Goal: Communication & Community: Connect with others

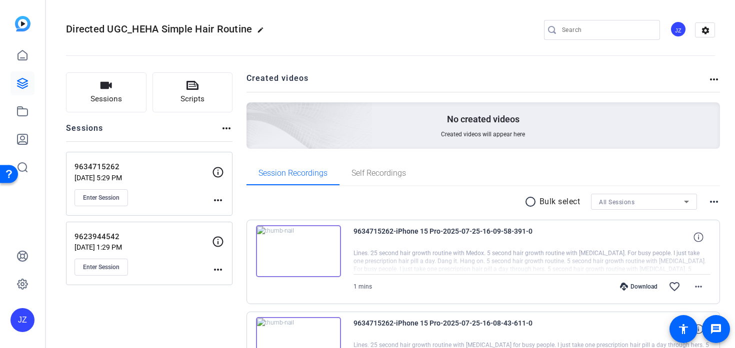
scroll to position [87, 0]
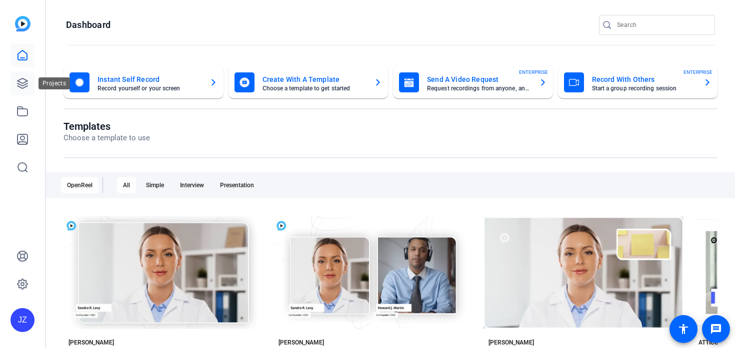
click at [20, 87] on icon at bounding box center [22, 83] width 10 height 10
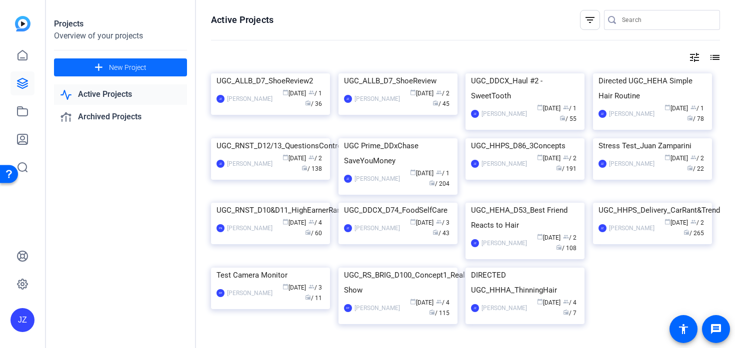
click at [98, 66] on mat-icon "add" at bounding box center [98, 67] width 12 height 12
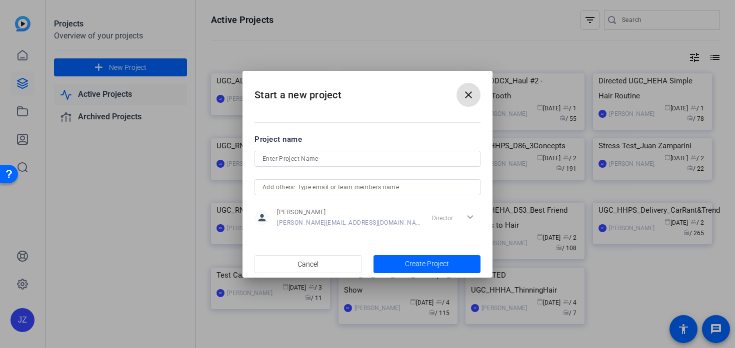
click at [297, 157] on input at bounding box center [367, 159] width 210 height 12
paste input "UGC_BRIG_D107_MatrixTheme"
type input "UGC_BRIG_D107_MatrixTheme"
click at [398, 270] on span "button" at bounding box center [426, 264] width 107 height 24
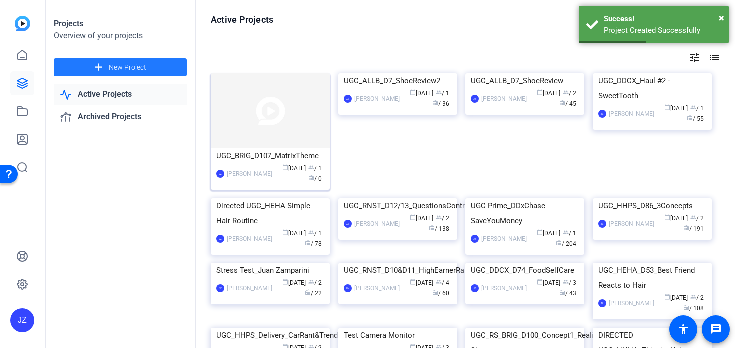
click at [296, 126] on img at bounding box center [270, 110] width 119 height 75
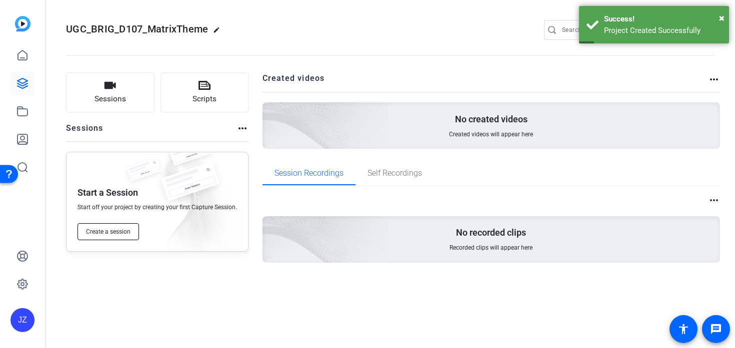
click at [116, 240] on button "Create a session" at bounding box center [107, 231] width 61 height 17
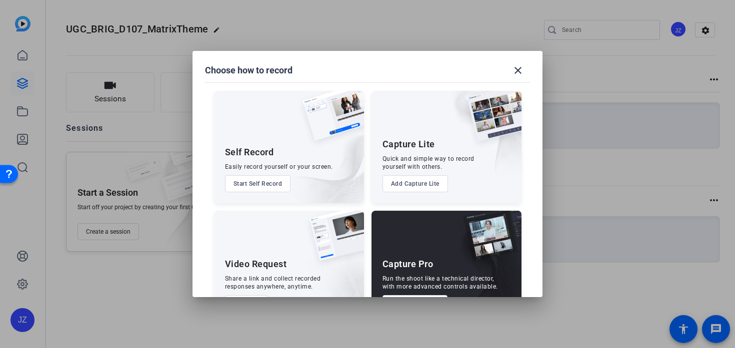
scroll to position [36, 0]
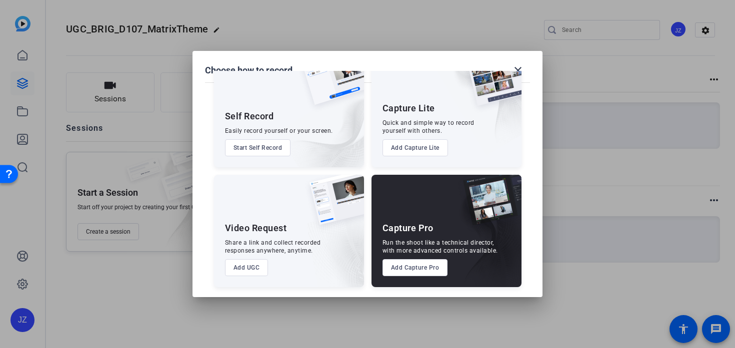
click at [410, 269] on button "Add Capture Pro" at bounding box center [414, 267] width 65 height 17
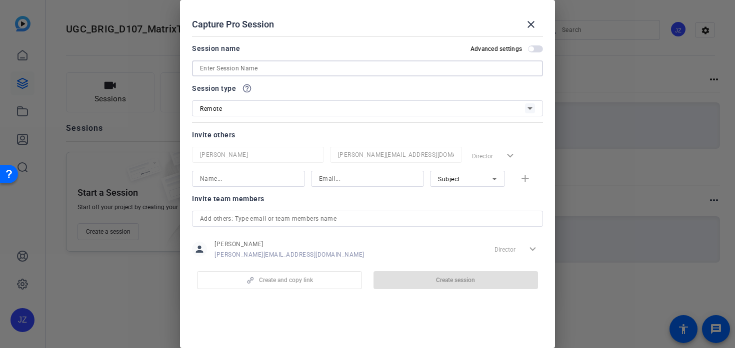
click at [217, 66] on input at bounding box center [367, 68] width 335 height 12
paste input "9921325356"
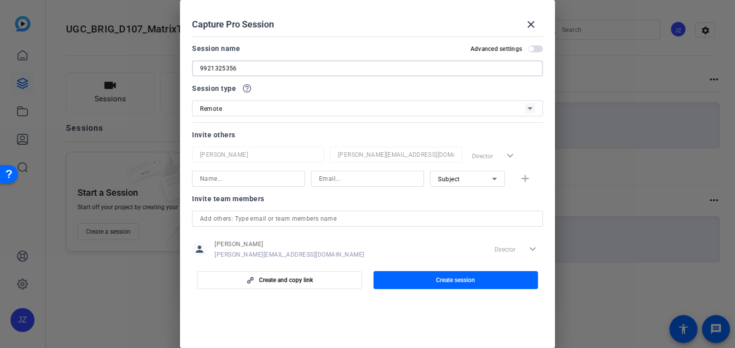
type input "9921325356"
click at [271, 48] on div "Session name Advanced settings" at bounding box center [367, 48] width 351 height 12
click at [402, 279] on span "button" at bounding box center [455, 280] width 165 height 24
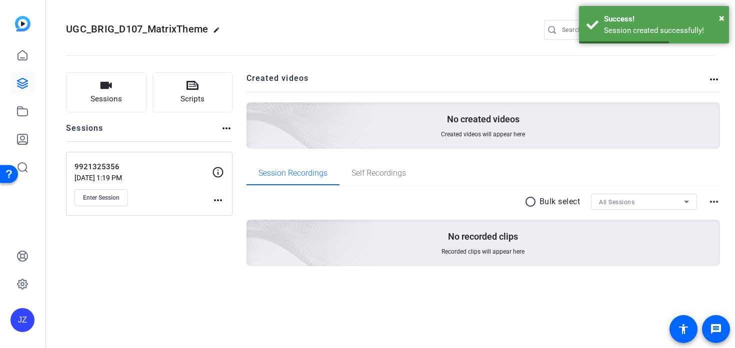
click at [171, 187] on div "9921325356 [DATE] 1:19 PM Enter Session" at bounding box center [142, 183] width 137 height 45
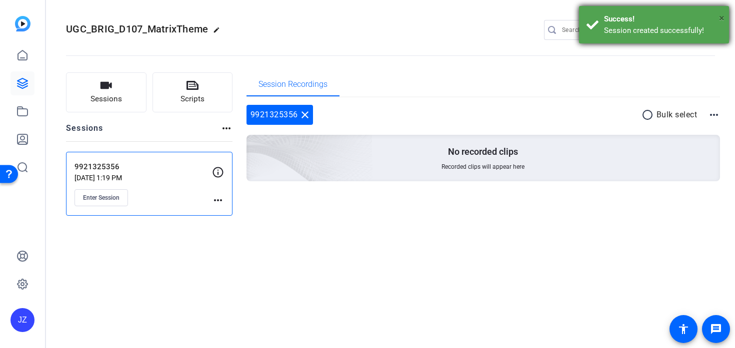
click at [720, 15] on span "×" at bounding box center [721, 18] width 5 height 12
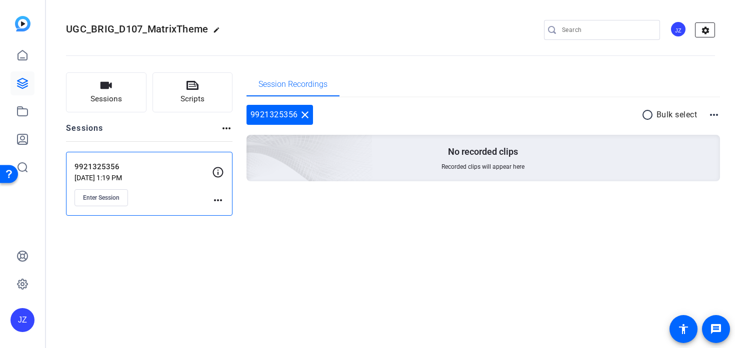
click at [707, 29] on mat-icon "settings" at bounding box center [705, 30] width 20 height 15
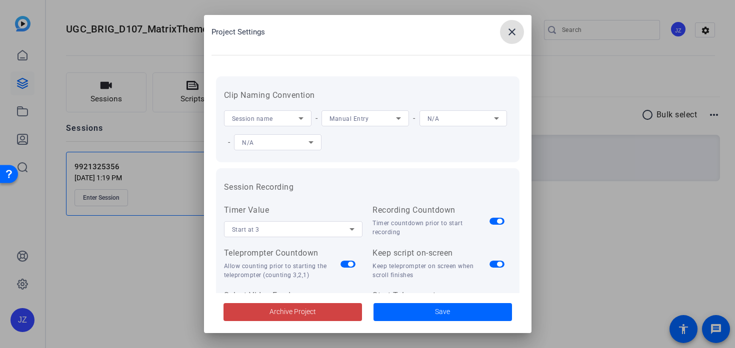
click at [333, 120] on span "Manual Entry" at bounding box center [348, 118] width 39 height 7
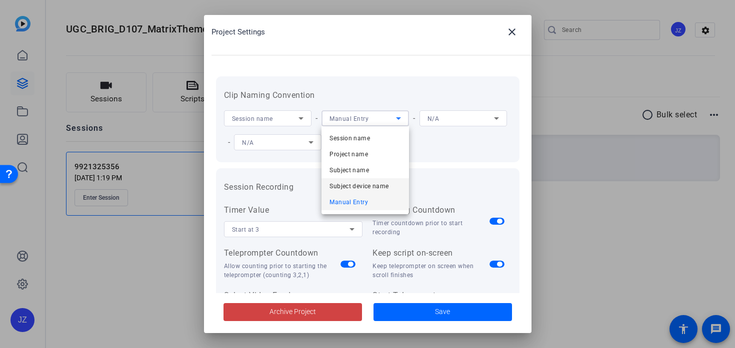
click at [367, 183] on span "Subject device name" at bounding box center [358, 186] width 59 height 12
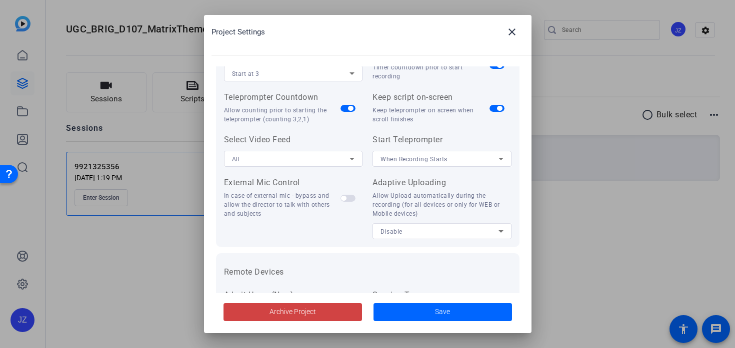
scroll to position [230, 0]
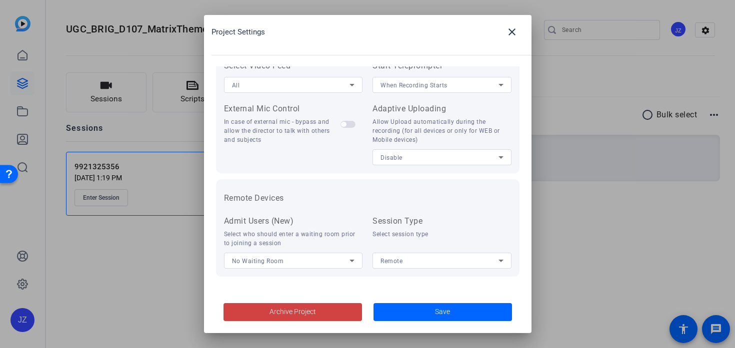
click at [421, 160] on div "Disable" at bounding box center [439, 157] width 118 height 12
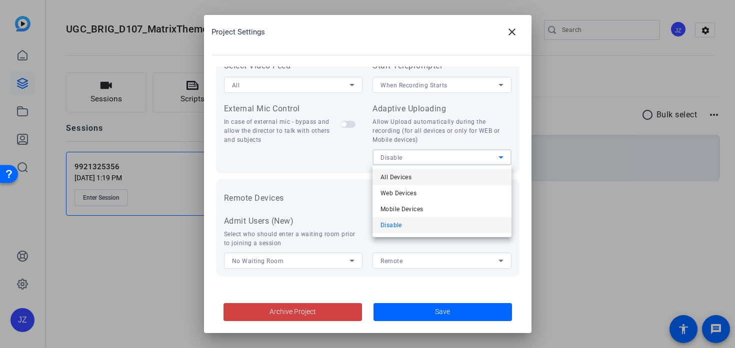
click at [417, 174] on mat-option "All Devices" at bounding box center [441, 177] width 139 height 16
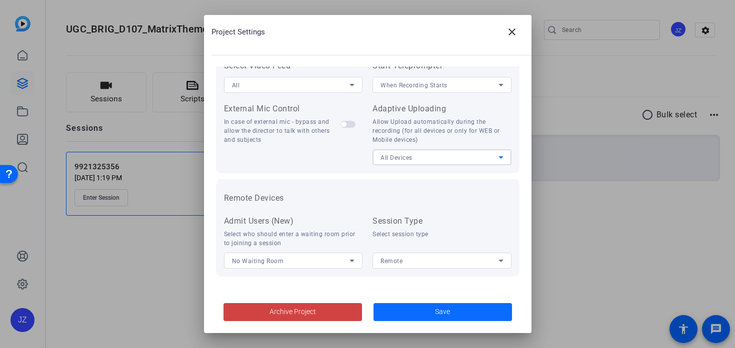
click at [444, 313] on span "Save" at bounding box center [442, 312] width 15 height 10
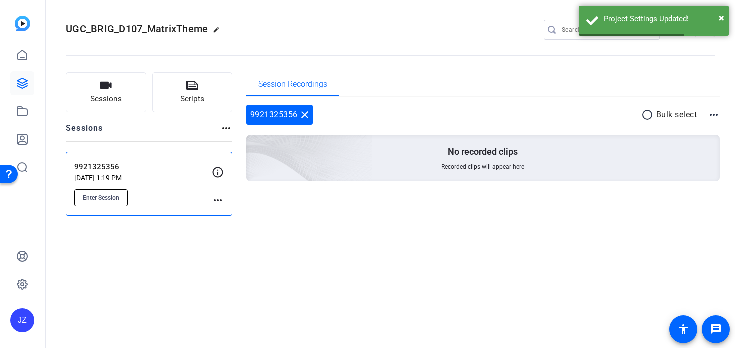
click at [112, 191] on button "Enter Session" at bounding box center [100, 197] width 53 height 17
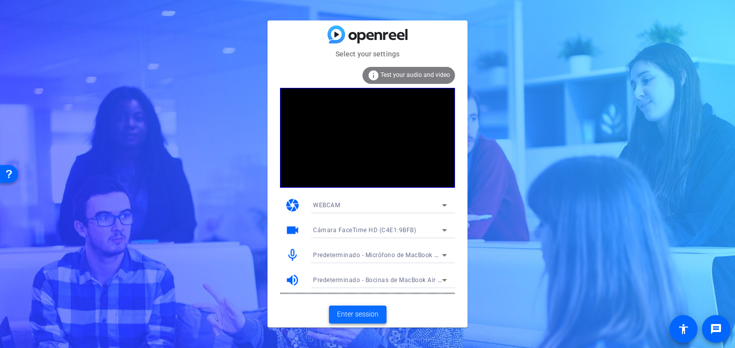
click at [349, 320] on span at bounding box center [357, 315] width 57 height 24
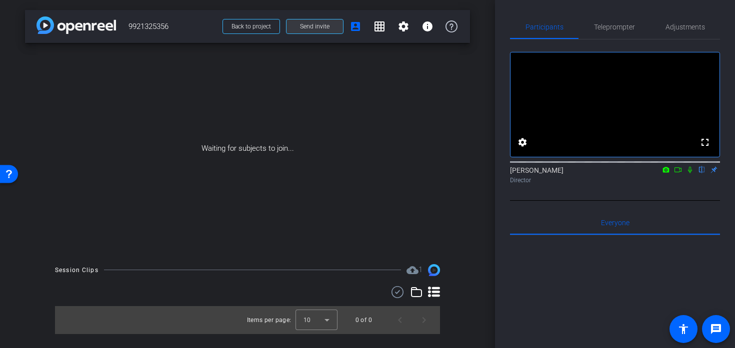
click at [311, 23] on span "Send invite" at bounding box center [314, 26] width 29 height 8
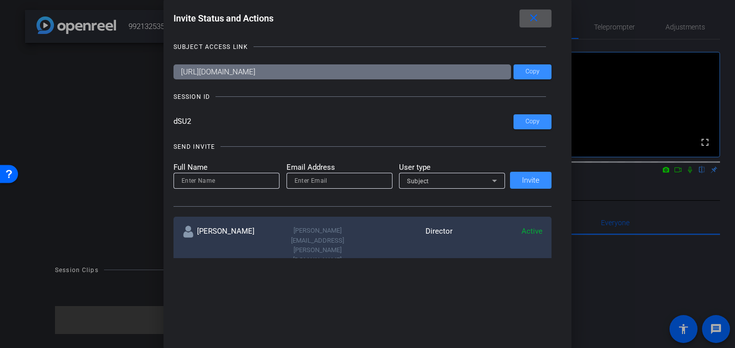
scroll to position [131, 0]
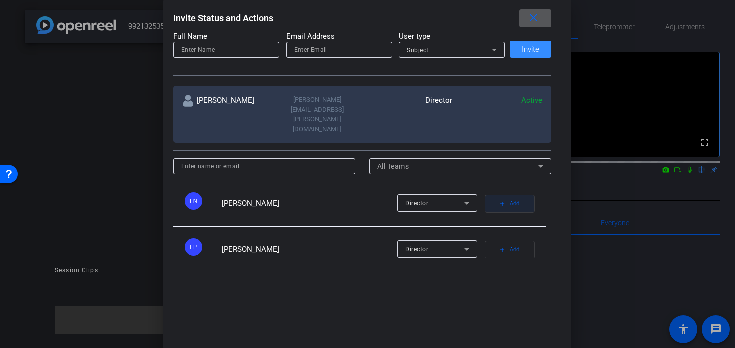
click at [503, 200] on mat-icon "add" at bounding box center [502, 203] width 7 height 7
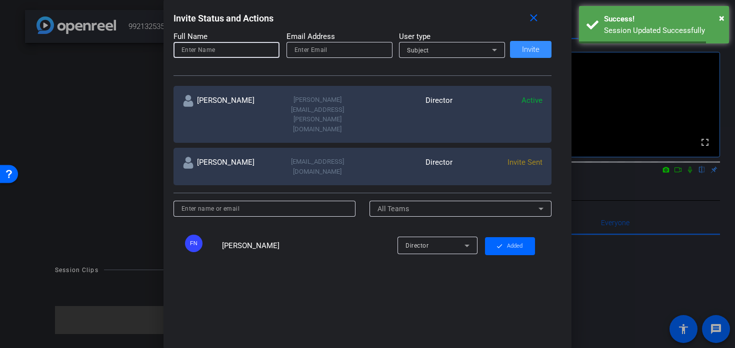
click at [220, 51] on input at bounding box center [226, 50] width 90 height 12
type input "Kendrick Leon"
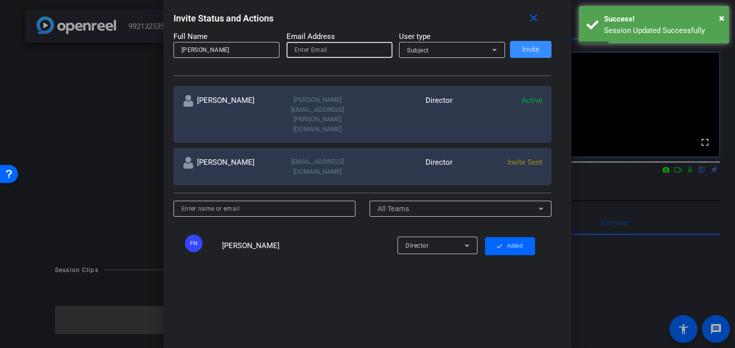
click at [304, 44] on input "email" at bounding box center [339, 50] width 90 height 12
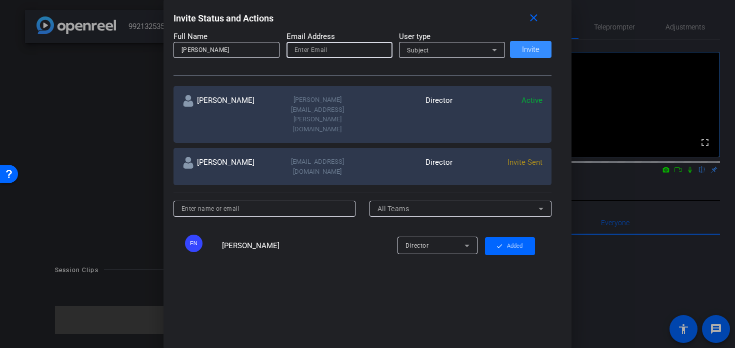
paste input "kendrickleonmedia@gmail.com"
type input "kendrickleonmedia@gmail.com"
click at [535, 58] on span at bounding box center [530, 49] width 41 height 24
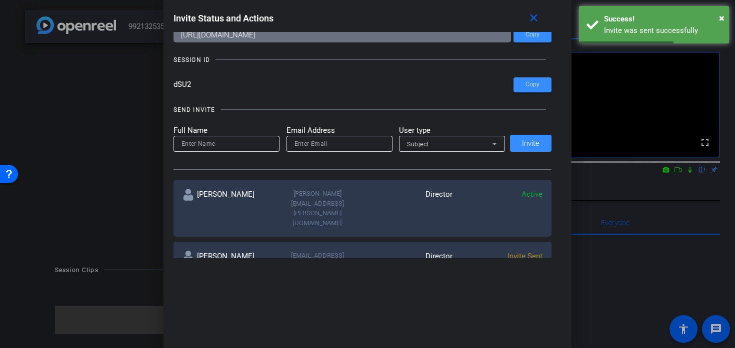
scroll to position [0, 0]
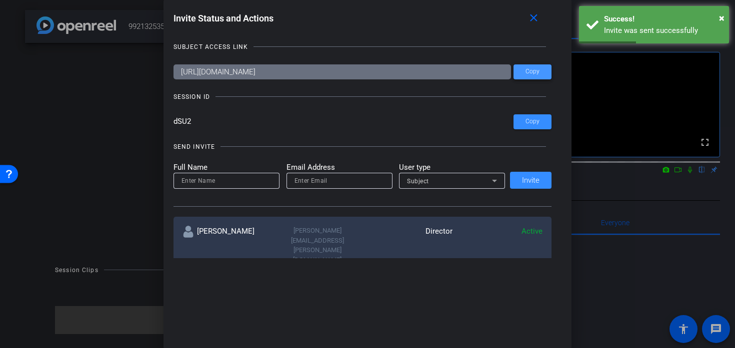
click at [538, 74] on span "Copy" at bounding box center [532, 71] width 14 height 7
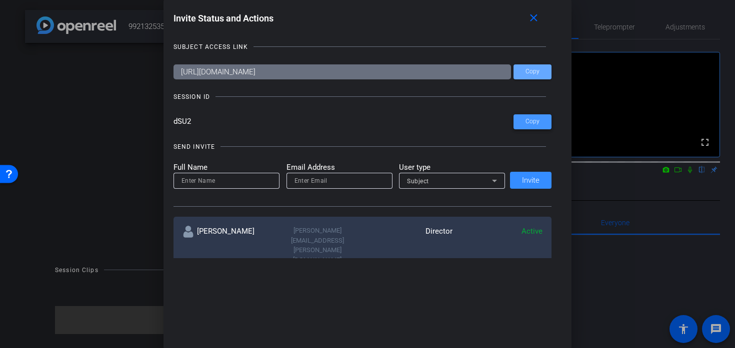
click at [528, 119] on span "Copy" at bounding box center [532, 121] width 14 height 7
click at [537, 20] on mat-icon "close" at bounding box center [533, 18] width 12 height 12
